Goal: Task Accomplishment & Management: Manage account settings

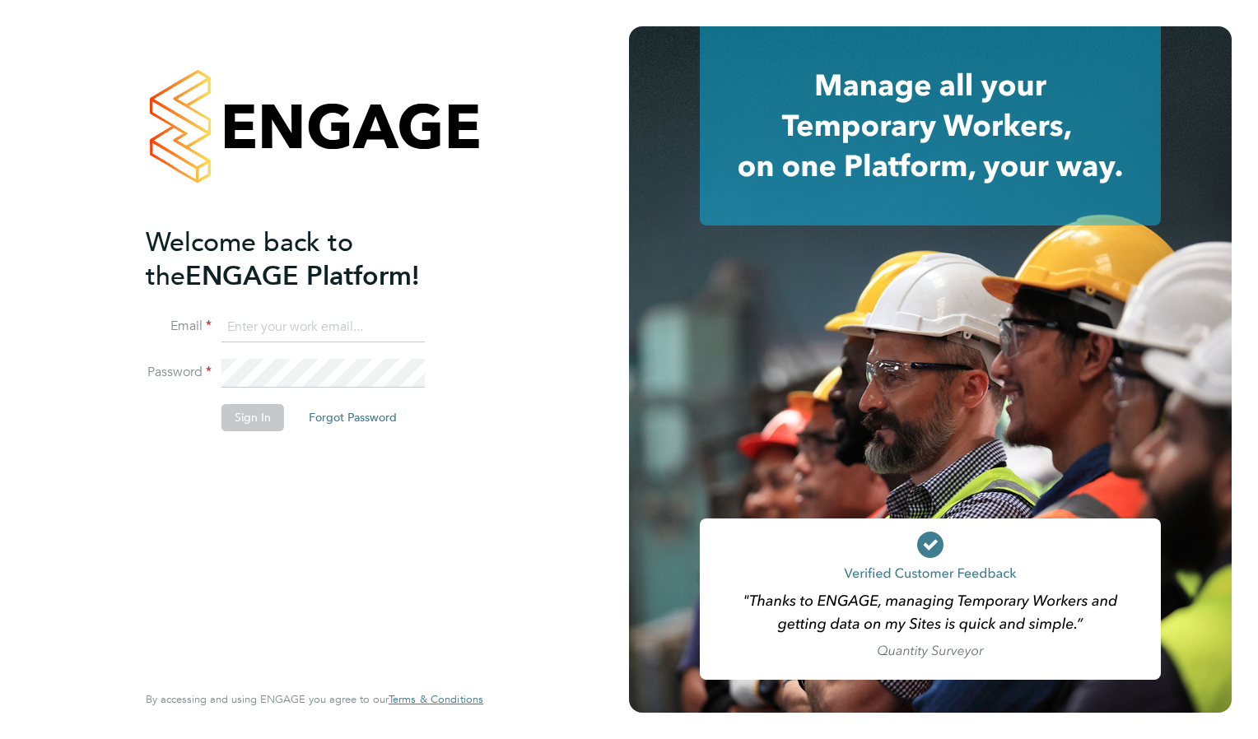
click at [237, 315] on input at bounding box center [323, 328] width 203 height 30
click at [221, 308] on ng-template "Welcome back to the ENGAGE Platform! Email Password Sign In Forgot Password" at bounding box center [306, 337] width 321 height 222
click at [257, 321] on input at bounding box center [323, 328] width 203 height 30
paste input "Laura.Millward@reed.com"
type input "Laura.Millward@reed.com"
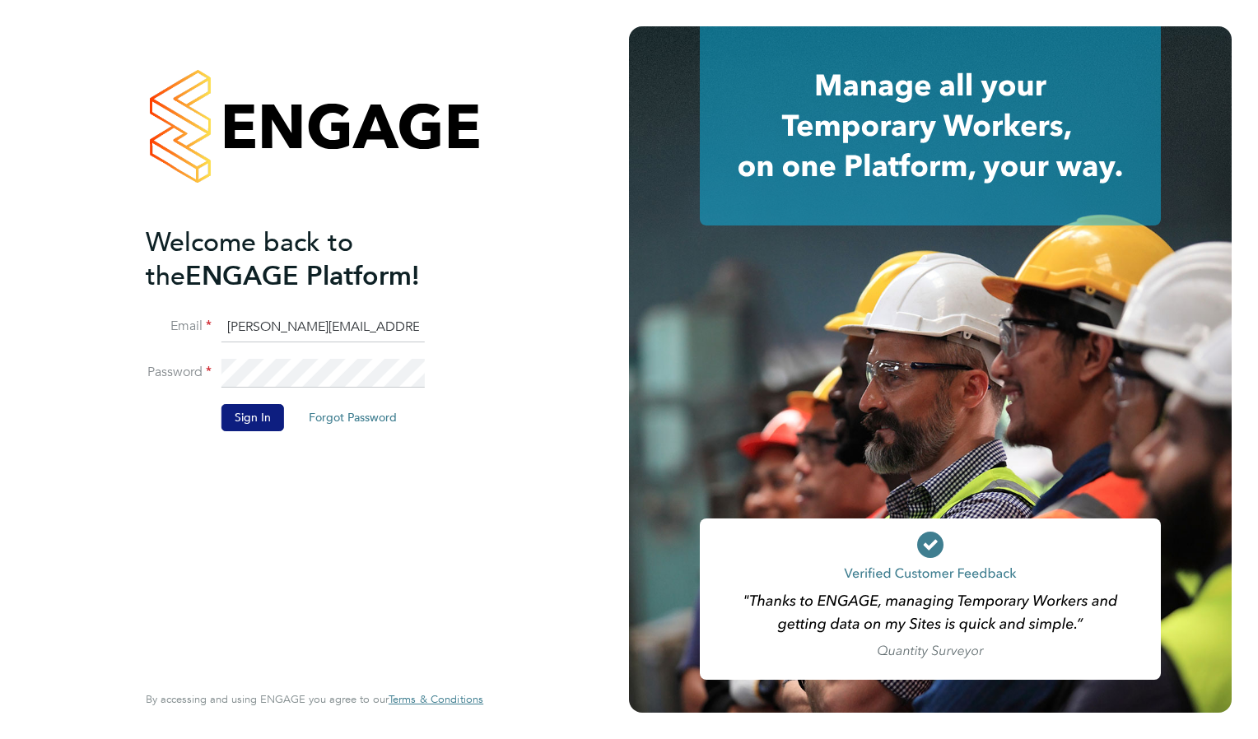
click at [245, 424] on button "Sign In" at bounding box center [253, 417] width 63 height 26
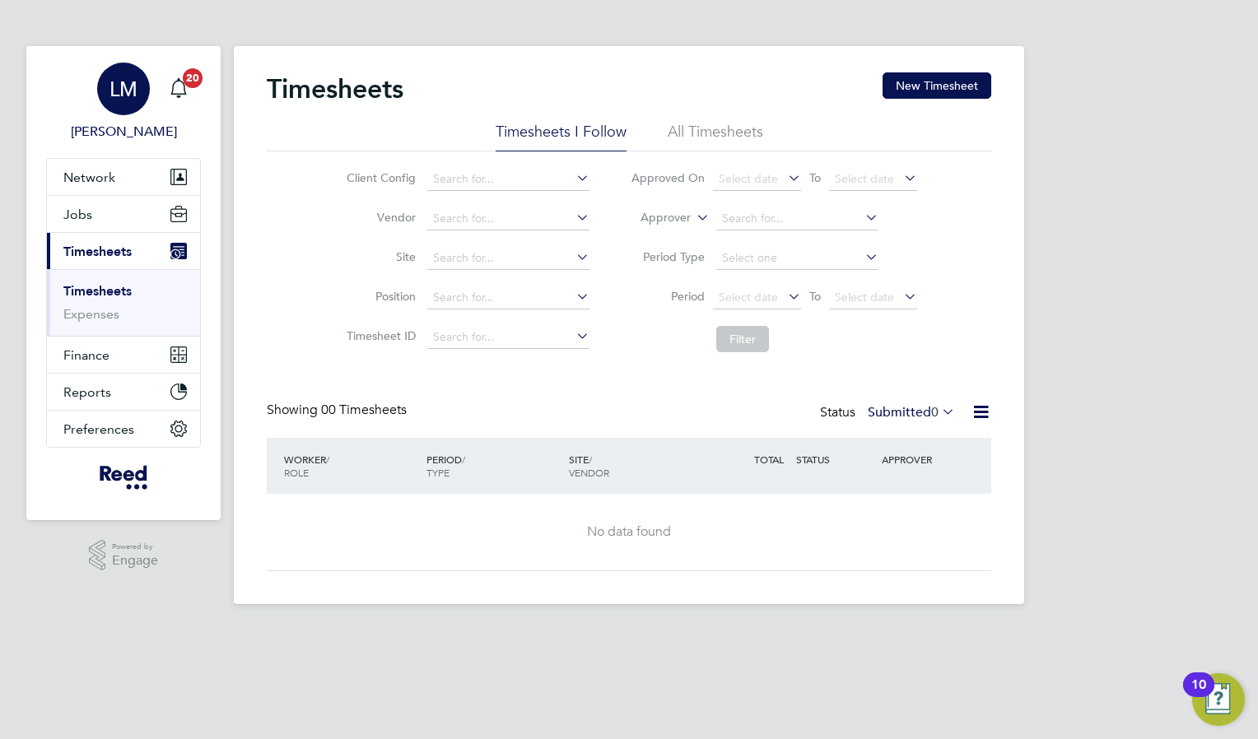
click at [114, 88] on span "LM" at bounding box center [124, 88] width 28 height 21
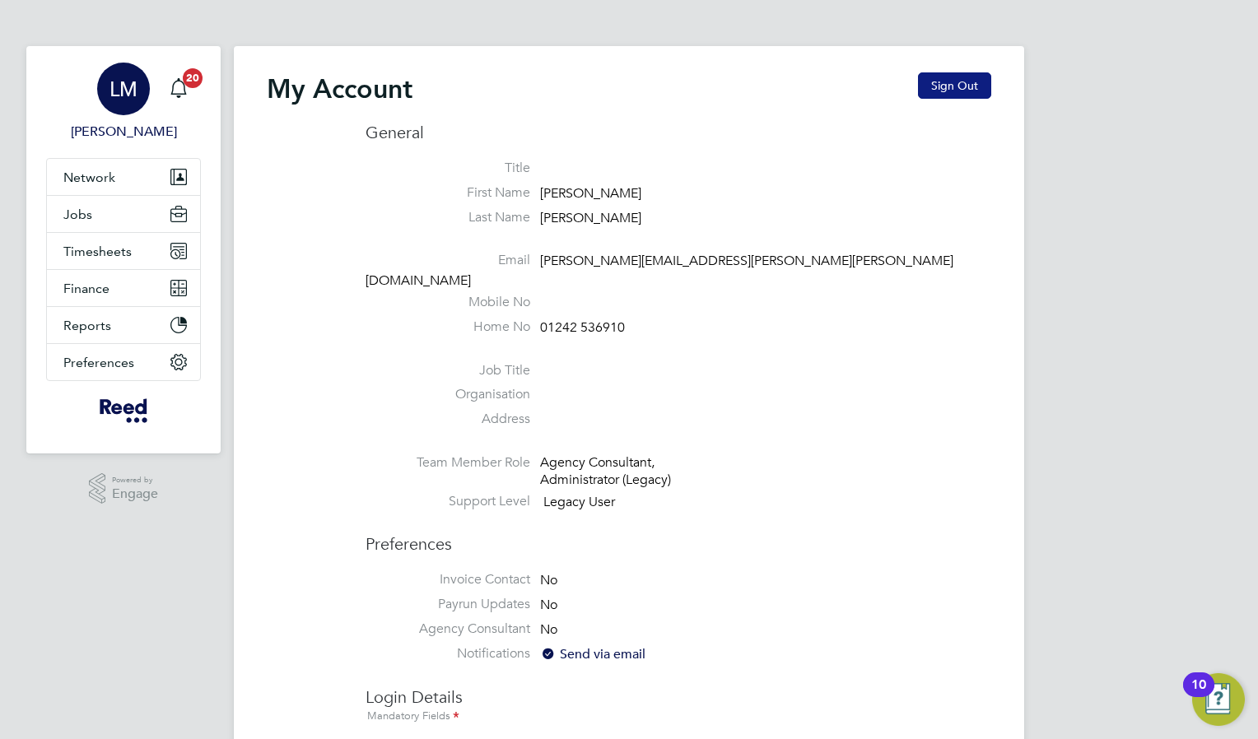
click at [940, 84] on button "Sign Out" at bounding box center [954, 85] width 73 height 26
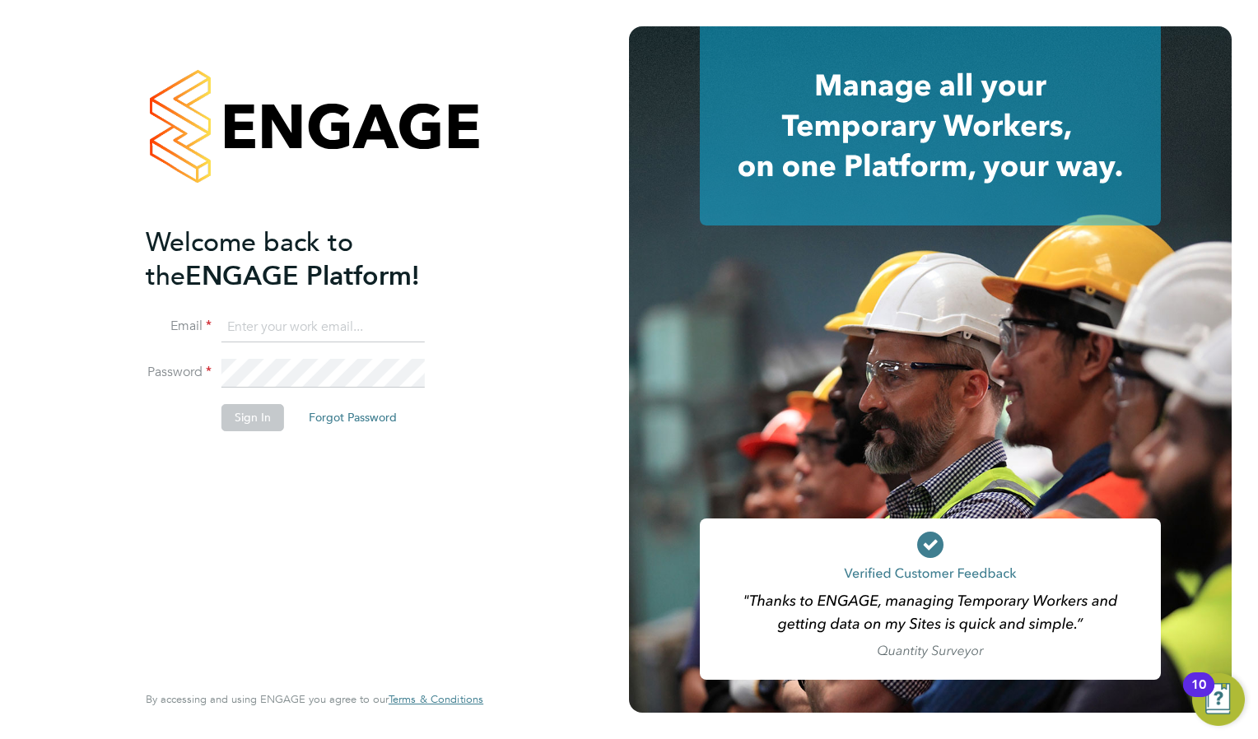
click at [940, 84] on icon at bounding box center [930, 125] width 461 height 199
